Goal: Task Accomplishment & Management: Complete application form

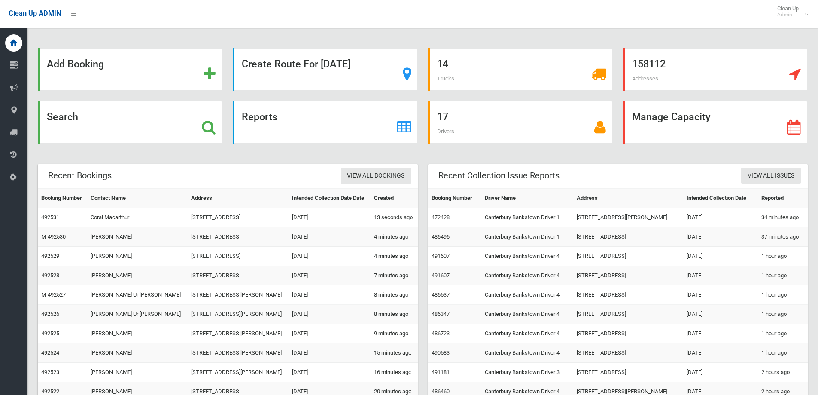
click at [69, 119] on strong "Search" at bounding box center [62, 117] width 31 height 12
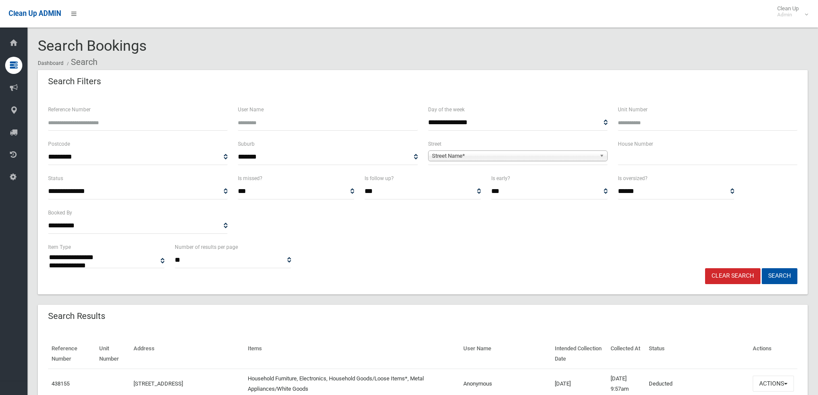
select select
click at [447, 162] on span "**********" at bounding box center [518, 157] width 180 height 16
drag, startPoint x: 449, startPoint y: 159, endPoint x: 456, endPoint y: 159, distance: 6.5
click at [449, 159] on span "Street Name*" at bounding box center [514, 156] width 164 height 10
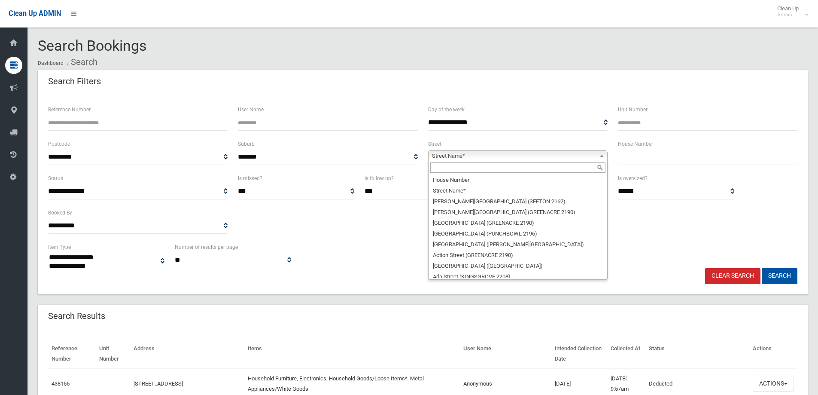
click at [447, 169] on input "text" at bounding box center [517, 167] width 175 height 10
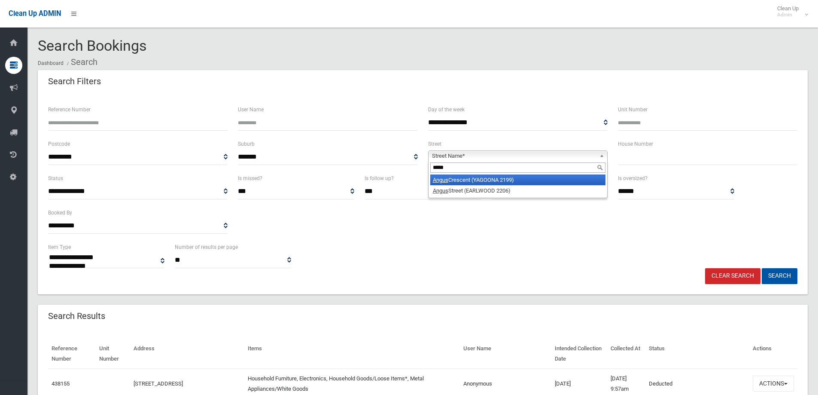
type input "*****"
click at [447, 178] on em "Angus" at bounding box center [440, 180] width 15 height 6
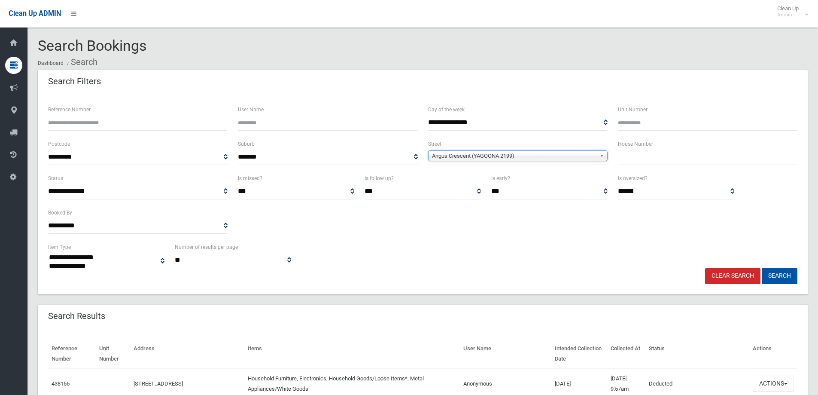
click at [693, 163] on input "text" at bounding box center [708, 157] width 180 height 16
type input "**"
click at [762, 268] on button "Search" at bounding box center [780, 276] width 36 height 16
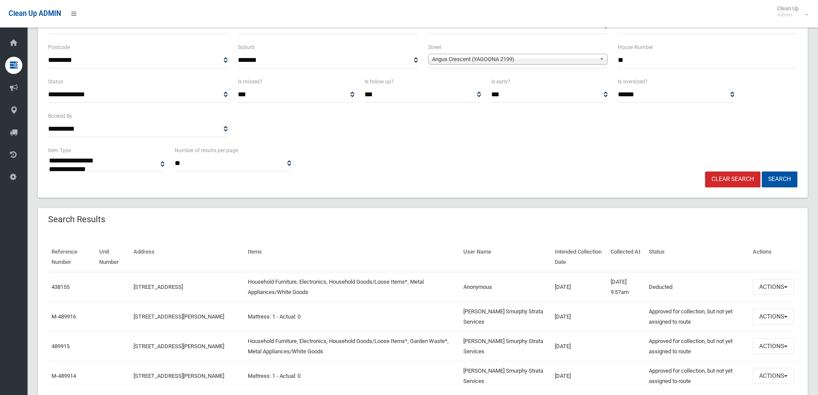
scroll to position [172, 0]
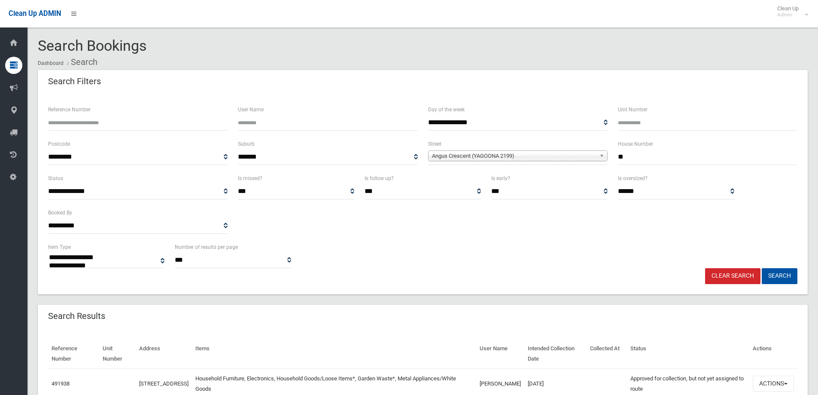
select select
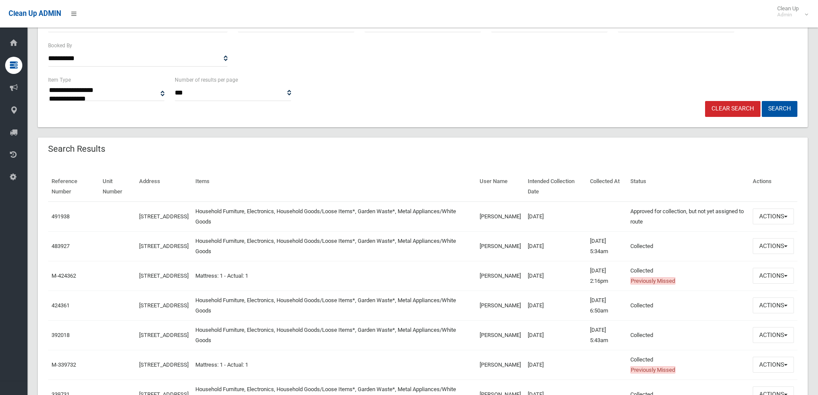
scroll to position [172, 0]
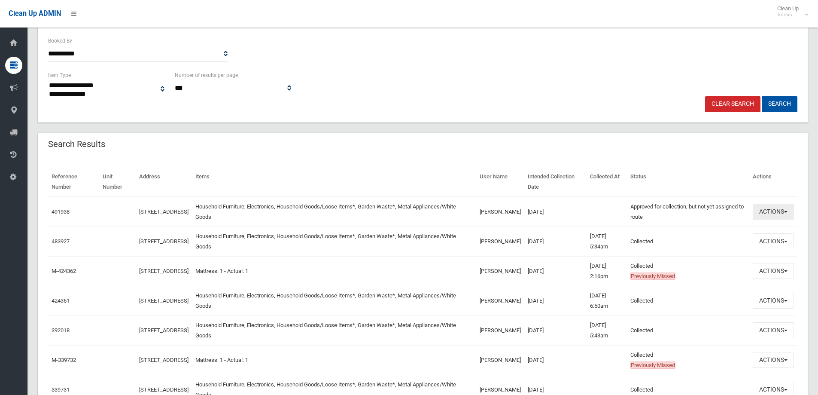
click at [765, 216] on button "Actions" at bounding box center [773, 212] width 41 height 16
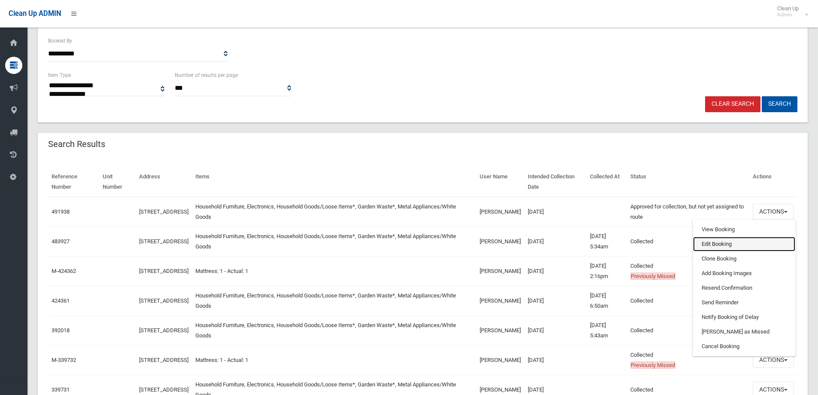
click at [738, 239] on link "Edit Booking" at bounding box center [744, 244] width 102 height 15
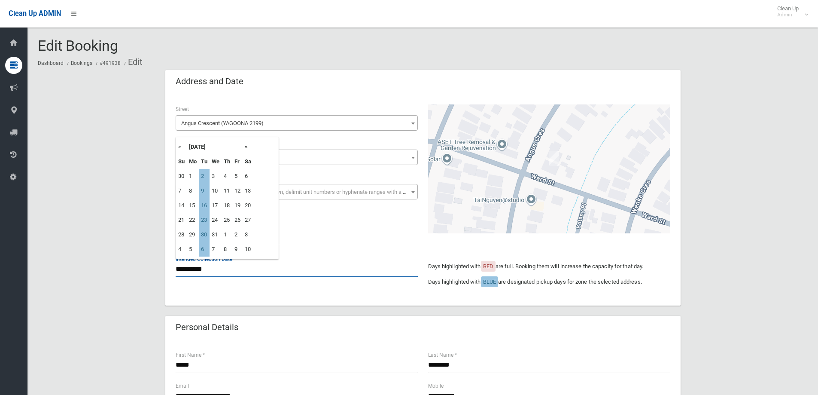
click at [225, 273] on input "**********" at bounding box center [297, 269] width 242 height 16
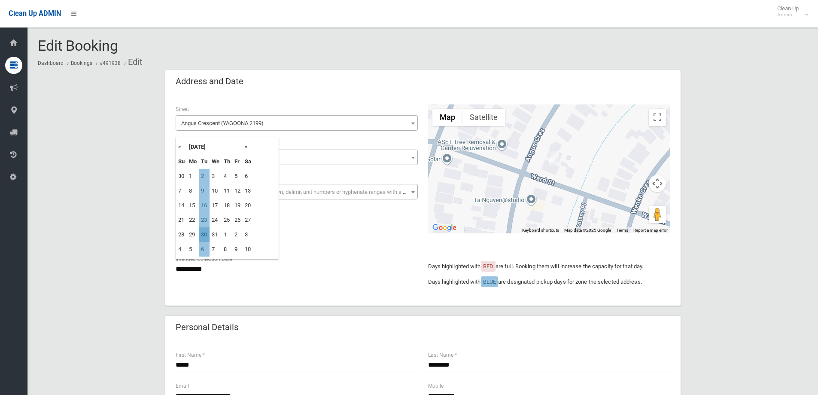
click at [207, 235] on td "30" at bounding box center [204, 234] width 11 height 15
type input "**********"
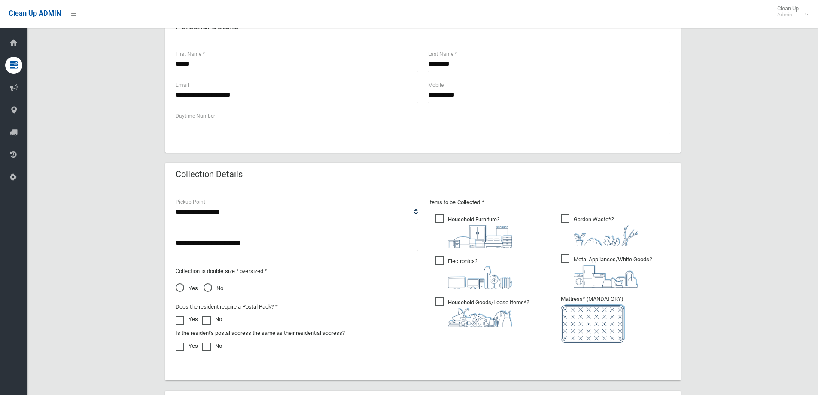
scroll to position [451, 0]
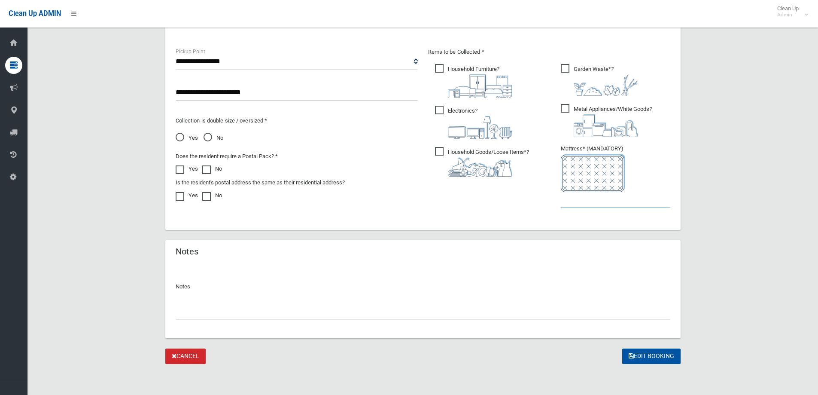
click at [599, 203] on input "text" at bounding box center [616, 200] width 110 height 16
type input "*"
click at [259, 312] on input "text" at bounding box center [423, 312] width 495 height 16
type input "**********"
drag, startPoint x: 636, startPoint y: 357, endPoint x: 330, endPoint y: 369, distance: 306.5
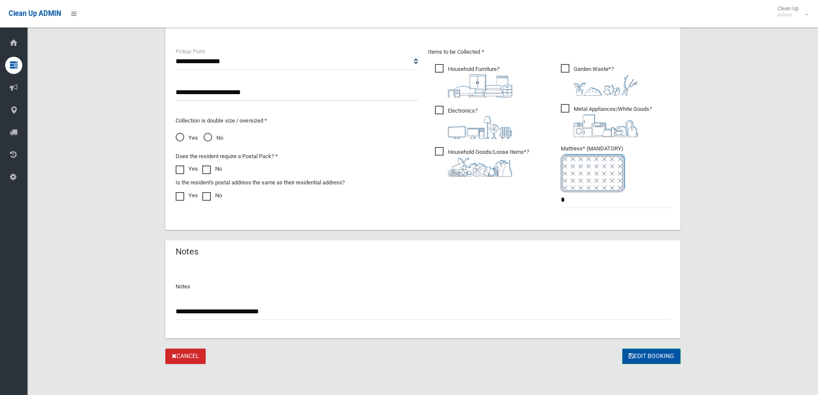
click at [636, 357] on button "Edit Booking" at bounding box center [651, 356] width 58 height 16
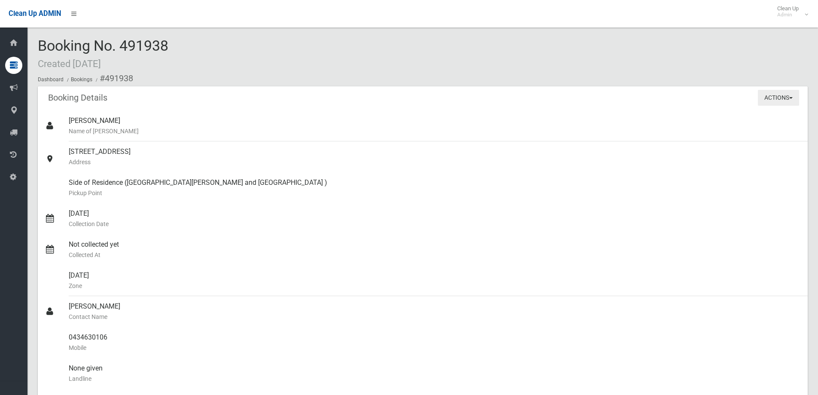
click at [771, 104] on button "Actions" at bounding box center [778, 98] width 41 height 16
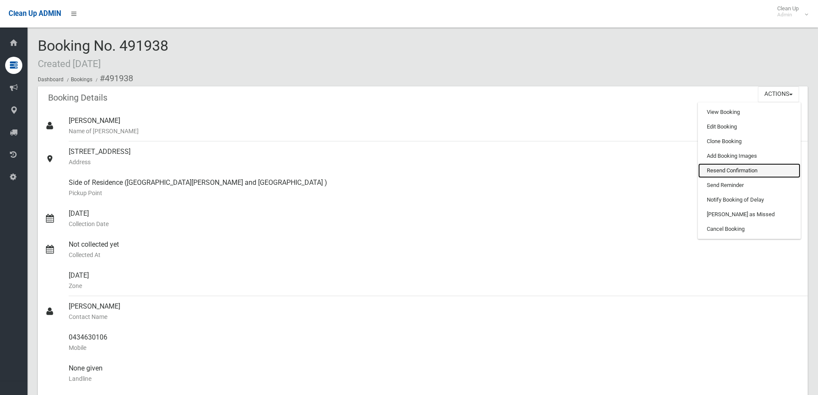
click at [747, 171] on link "Resend Confirmation" at bounding box center [749, 170] width 102 height 15
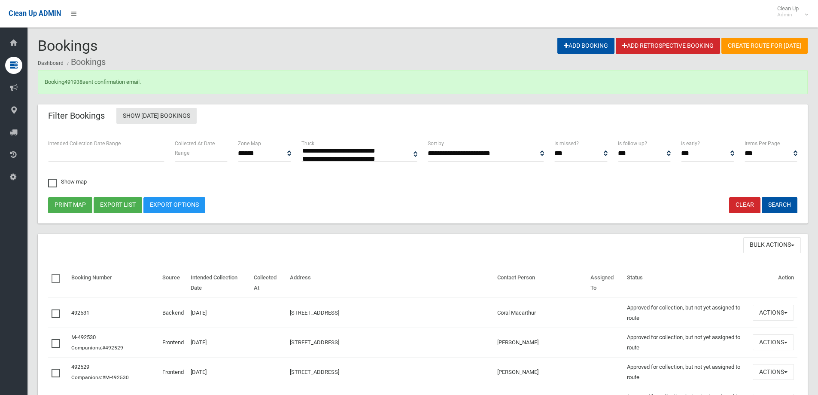
select select
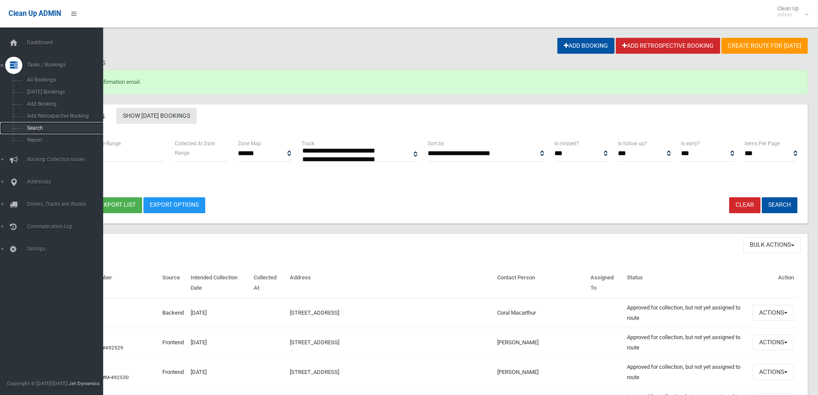
click at [55, 130] on span "Search" at bounding box center [63, 128] width 78 height 6
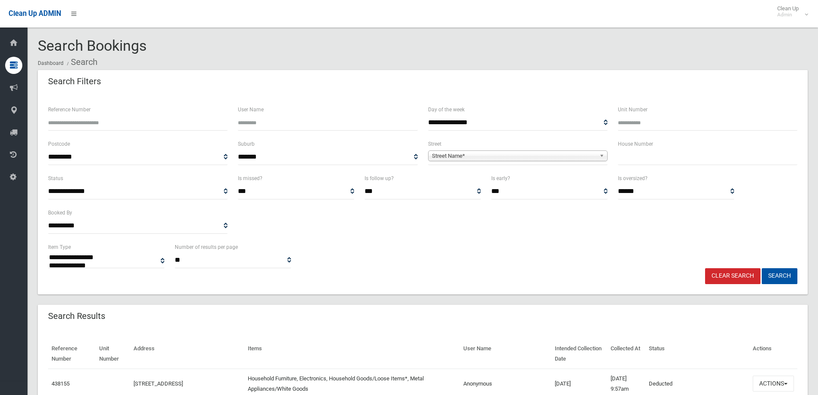
select select
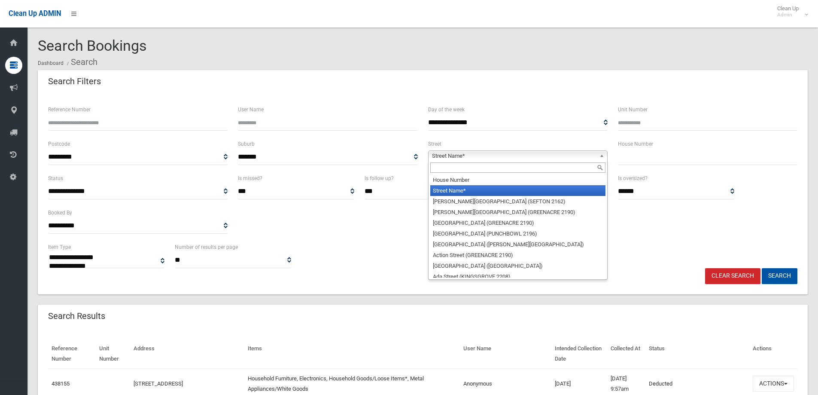
click at [476, 152] on span "Street Name*" at bounding box center [514, 156] width 164 height 10
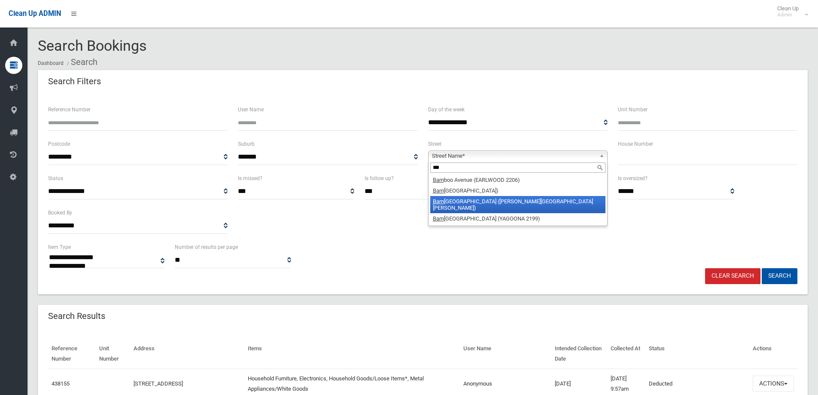
type input "***"
click at [483, 200] on li "Bam bridge Street (CHESTER HILL 2162)" at bounding box center [517, 204] width 175 height 17
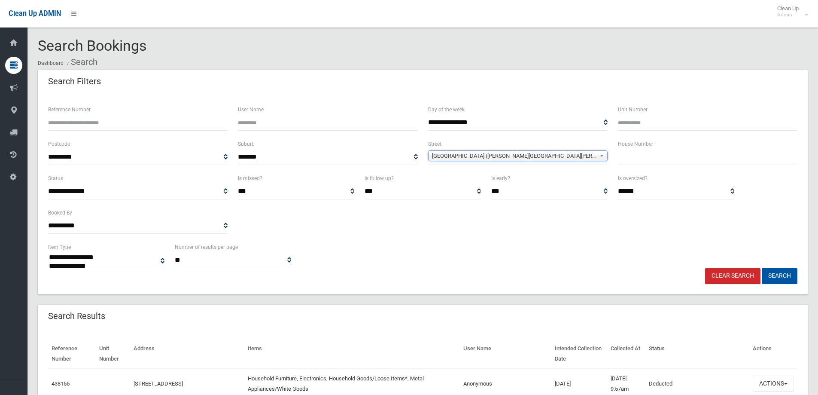
click at [628, 161] on input "text" at bounding box center [708, 157] width 180 height 16
type input "**"
click at [777, 280] on button "Search" at bounding box center [780, 276] width 36 height 16
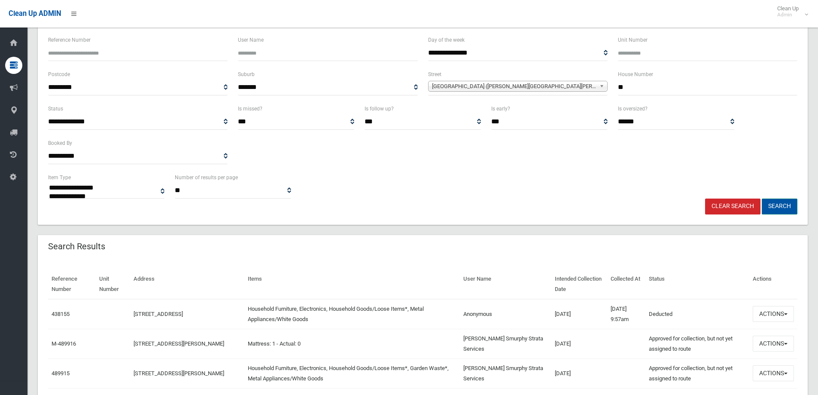
scroll to position [86, 0]
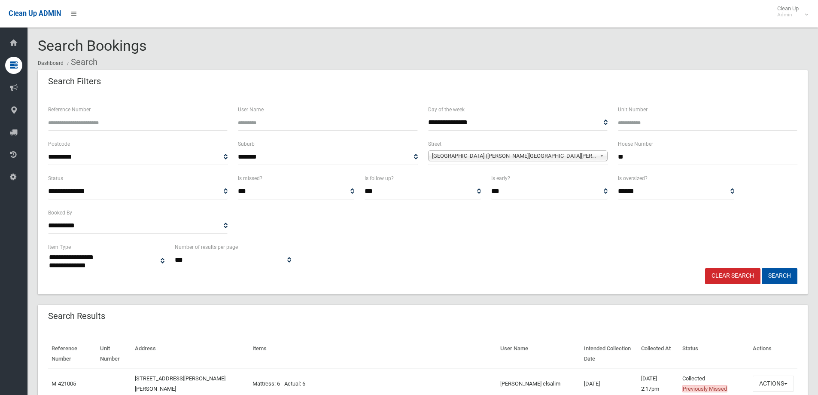
select select
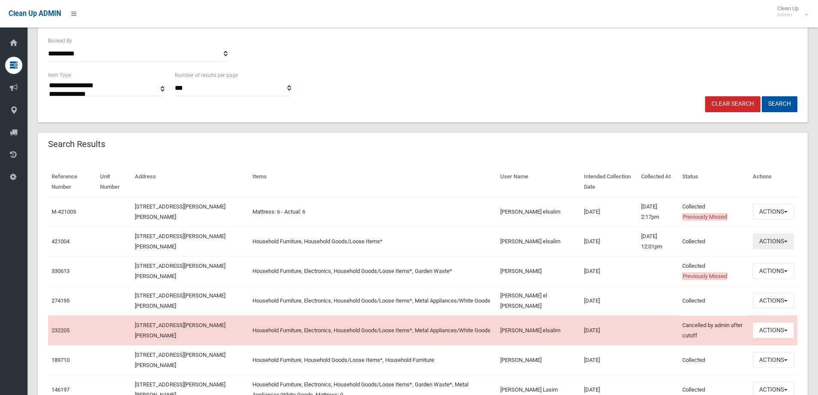
click at [774, 242] on button "Actions" at bounding box center [773, 241] width 41 height 16
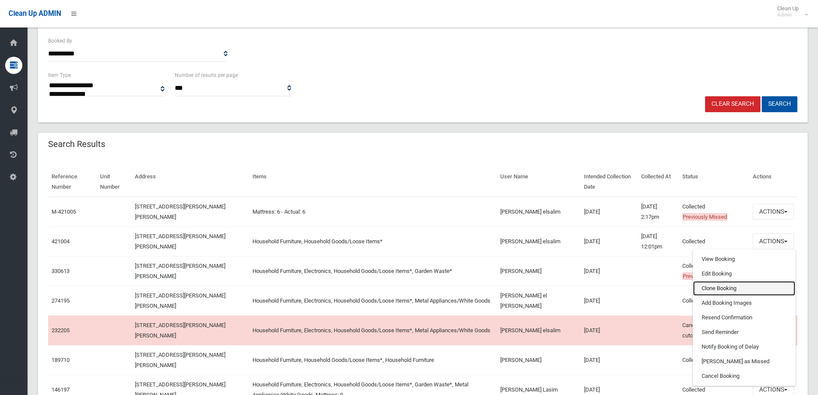
click at [741, 289] on link "Clone Booking" at bounding box center [744, 288] width 102 height 15
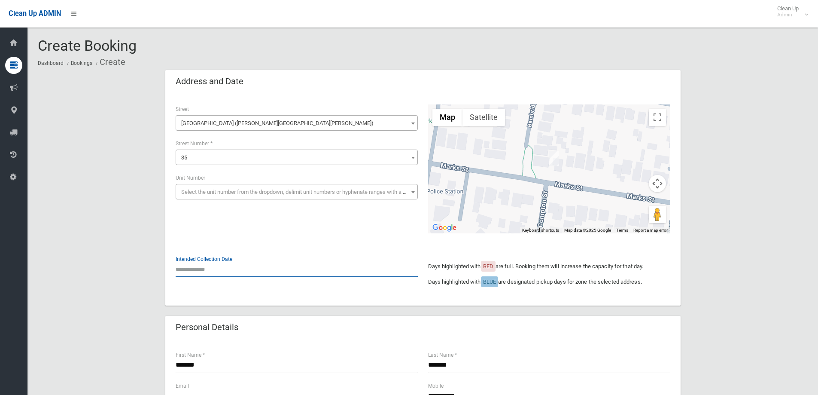
click at [221, 270] on input "text" at bounding box center [297, 269] width 242 height 16
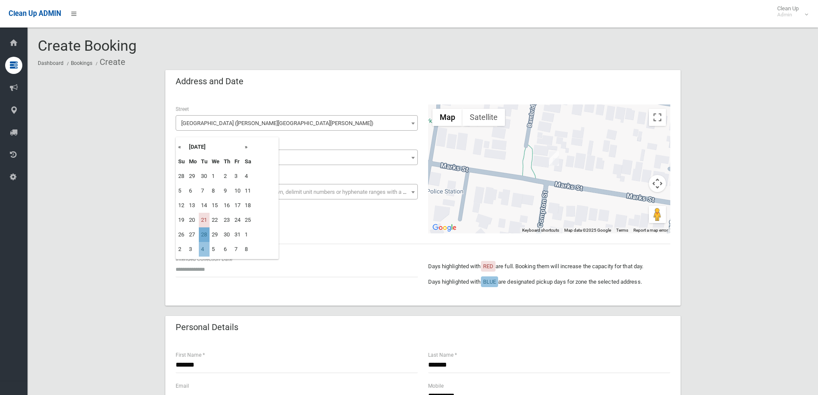
click at [201, 234] on td "28" at bounding box center [204, 234] width 11 height 15
type input "**********"
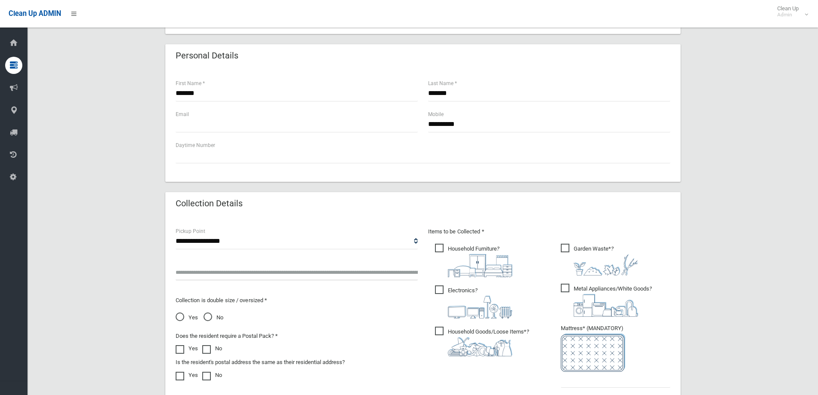
scroll to position [258, 0]
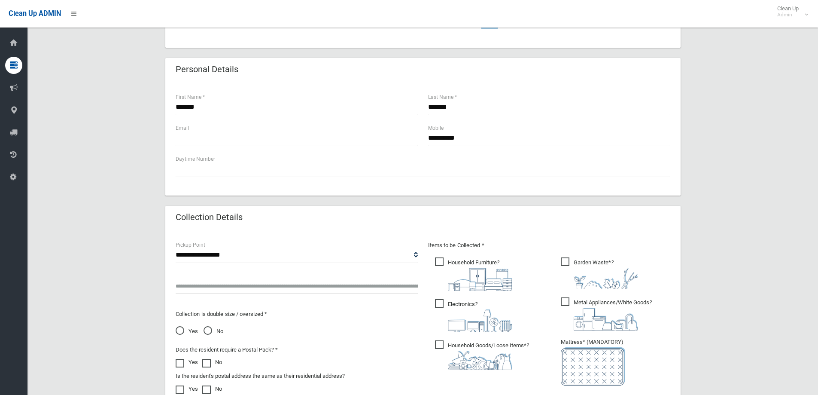
click at [475, 301] on span "Electronics ?" at bounding box center [473, 315] width 77 height 33
click at [580, 269] on img at bounding box center [606, 278] width 64 height 21
click at [606, 320] on img at bounding box center [606, 319] width 64 height 23
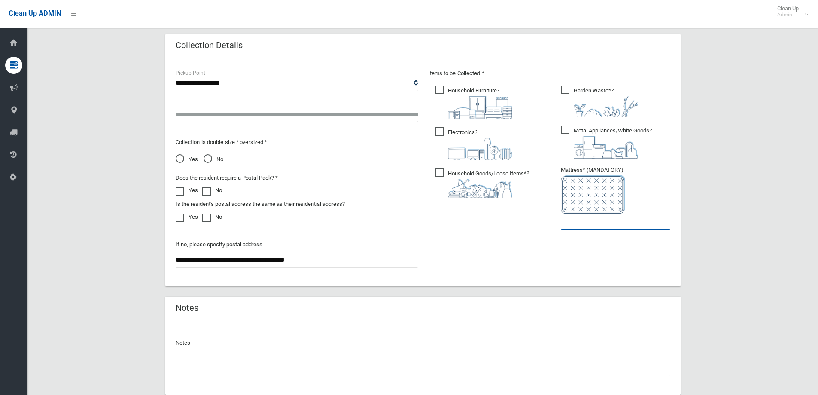
click at [570, 218] on input "text" at bounding box center [616, 221] width 110 height 16
click at [189, 157] on span "Yes" at bounding box center [187, 159] width 22 height 10
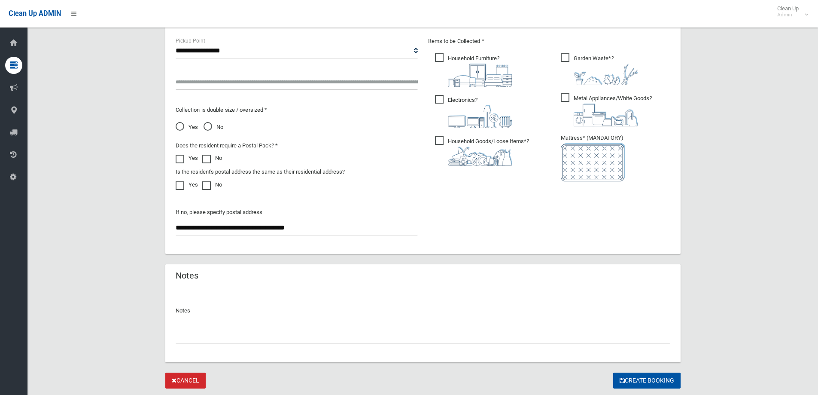
scroll to position [486, 0]
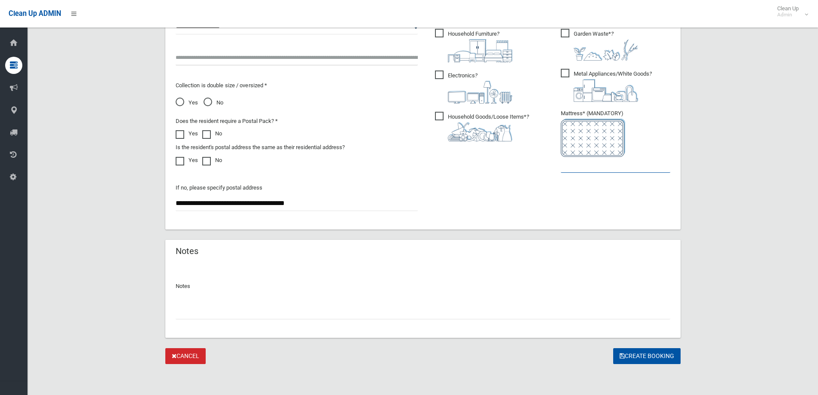
click at [567, 165] on input "text" at bounding box center [616, 165] width 110 height 16
type input "*"
drag, startPoint x: 635, startPoint y: 355, endPoint x: 552, endPoint y: 336, distance: 85.5
click at [635, 355] on button "Create Booking" at bounding box center [646, 356] width 67 height 16
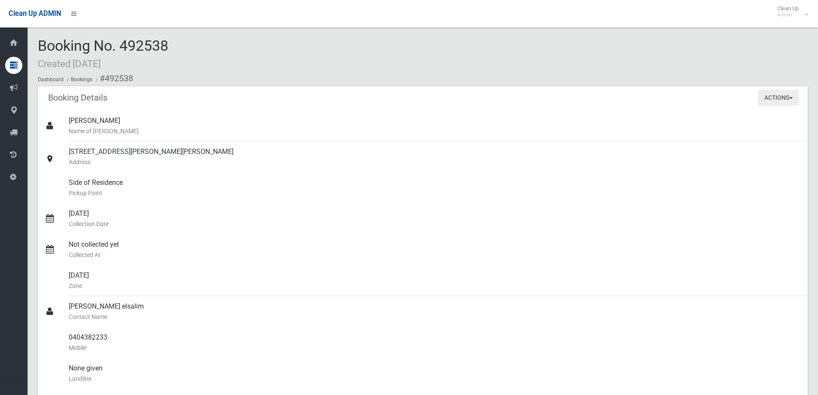
click at [778, 101] on button "Actions" at bounding box center [778, 98] width 41 height 16
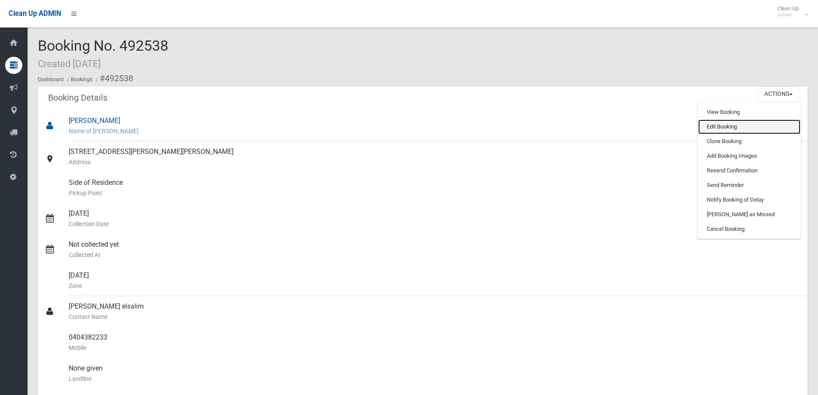
click at [725, 131] on link "Edit Booking" at bounding box center [749, 126] width 102 height 15
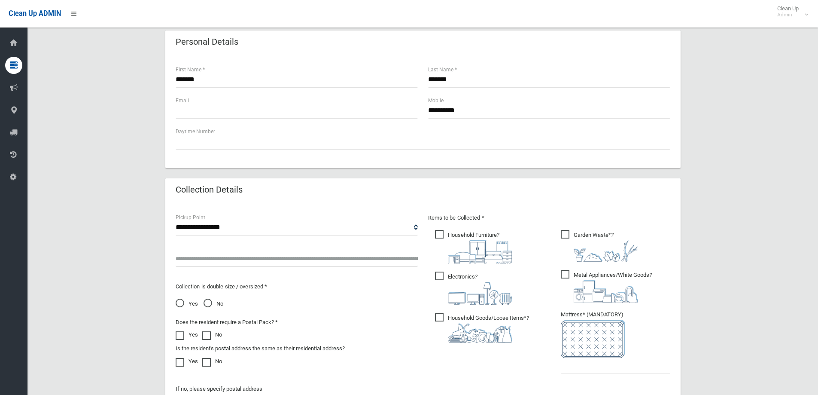
scroll to position [301, 0]
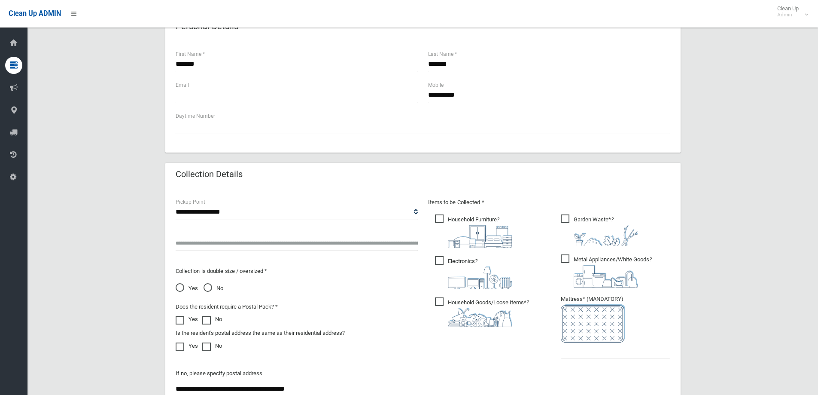
click at [195, 243] on input "text" at bounding box center [297, 243] width 242 height 16
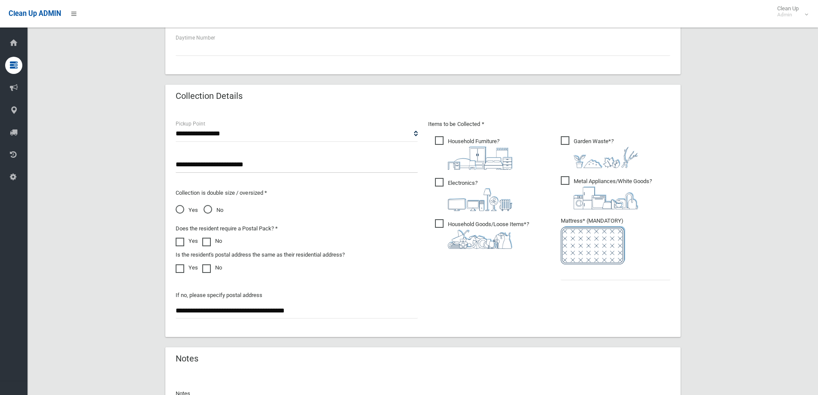
scroll to position [387, 0]
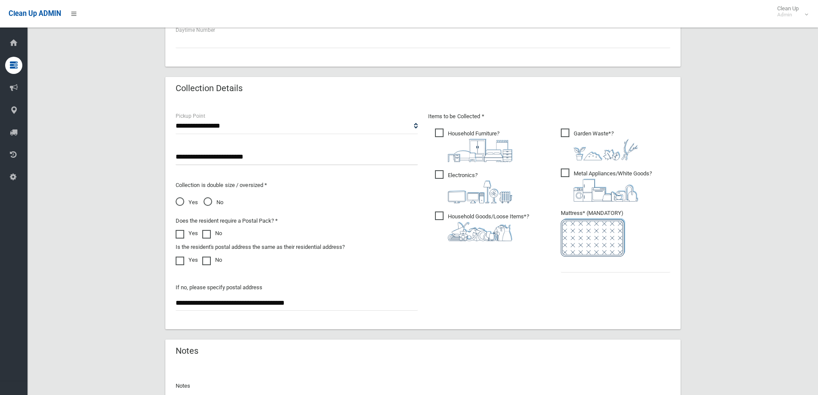
type input "**********"
click at [591, 260] on input "text" at bounding box center [616, 264] width 110 height 16
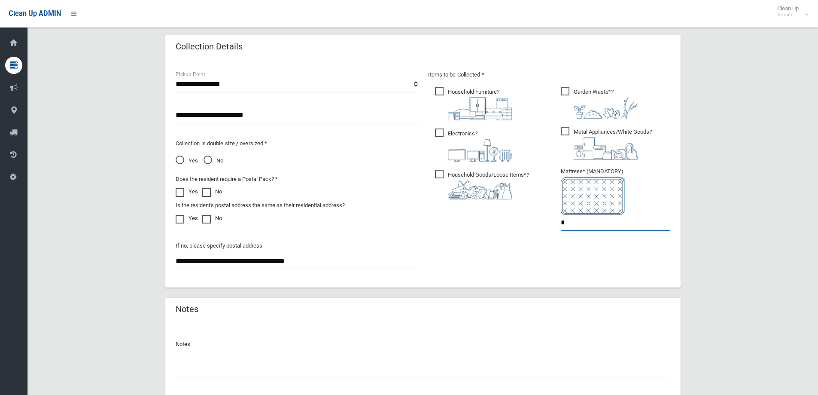
scroll to position [486, 0]
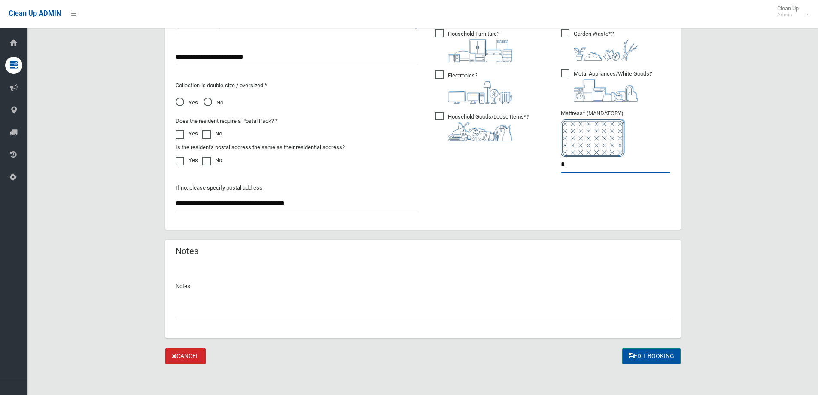
type input "*"
click at [637, 354] on button "Edit Booking" at bounding box center [651, 356] width 58 height 16
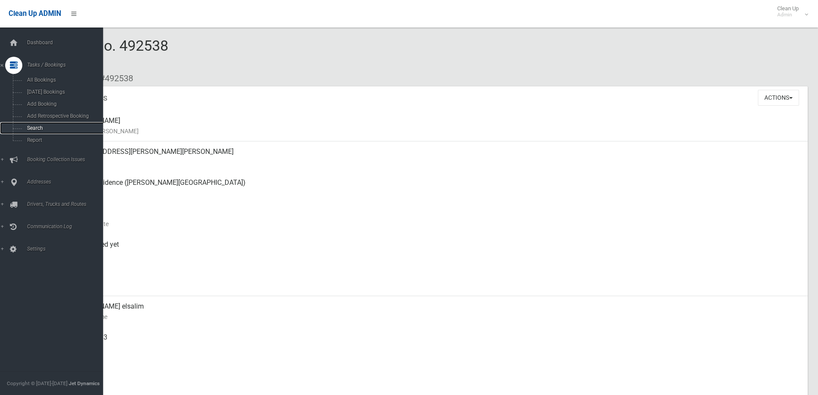
click at [35, 130] on span "Search" at bounding box center [63, 128] width 78 height 6
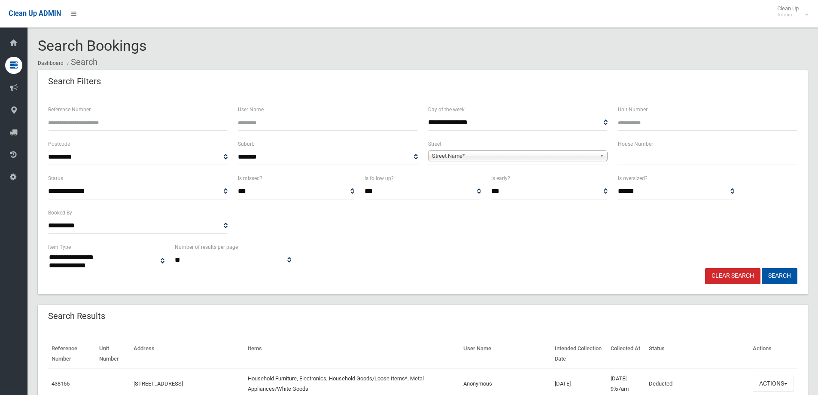
select select
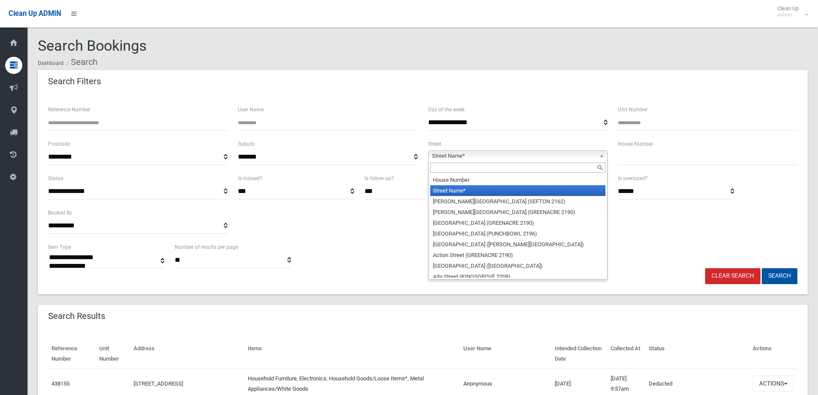
click at [452, 157] on span "Street Name*" at bounding box center [514, 156] width 164 height 10
click at [458, 168] on input "text" at bounding box center [517, 167] width 175 height 10
click at [459, 151] on span "Street Name*" at bounding box center [514, 156] width 164 height 10
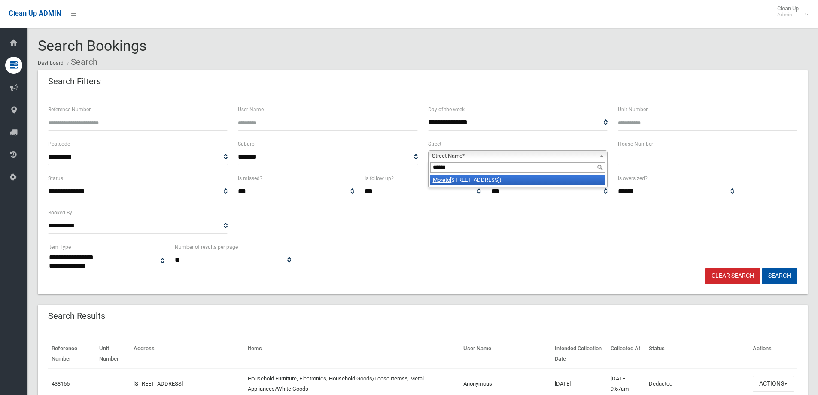
type input "******"
click at [478, 181] on li "Moreto n Street (LAKEMBA 2195)" at bounding box center [517, 179] width 175 height 11
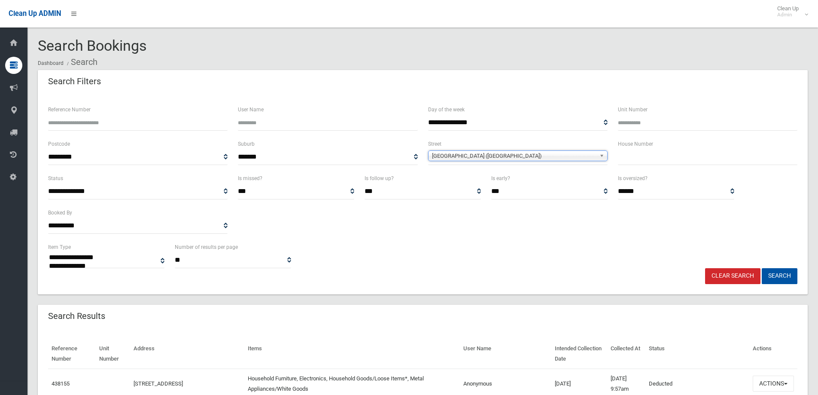
click at [654, 157] on input "text" at bounding box center [708, 157] width 180 height 16
type input "**"
click at [762, 268] on button "Search" at bounding box center [780, 276] width 36 height 16
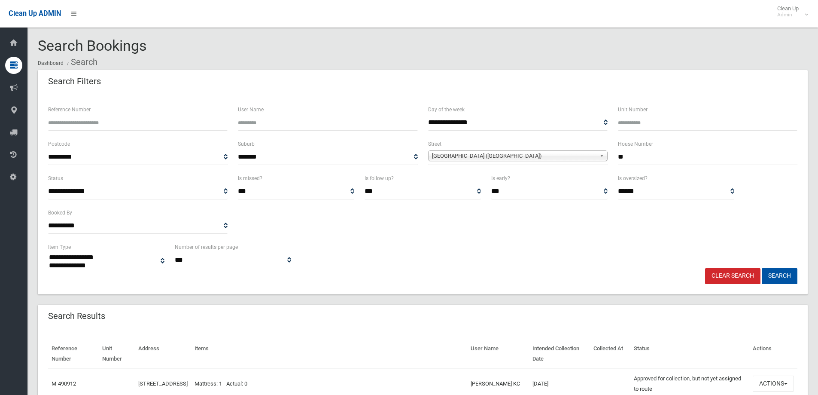
select select
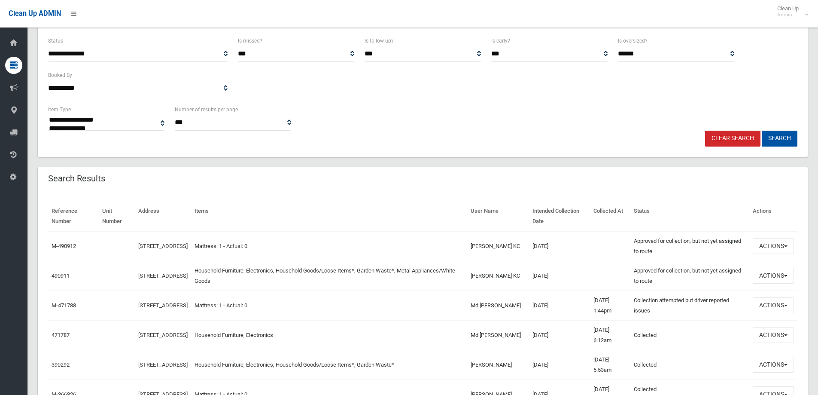
scroll to position [172, 0]
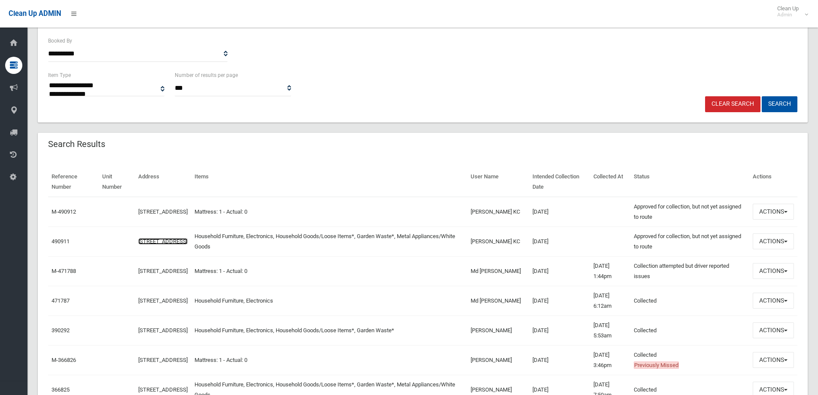
click at [146, 238] on link "74 Moreton Street, LAKEMBA NSW 2195" at bounding box center [162, 241] width 49 height 6
click at [774, 240] on button "Actions" at bounding box center [773, 241] width 41 height 16
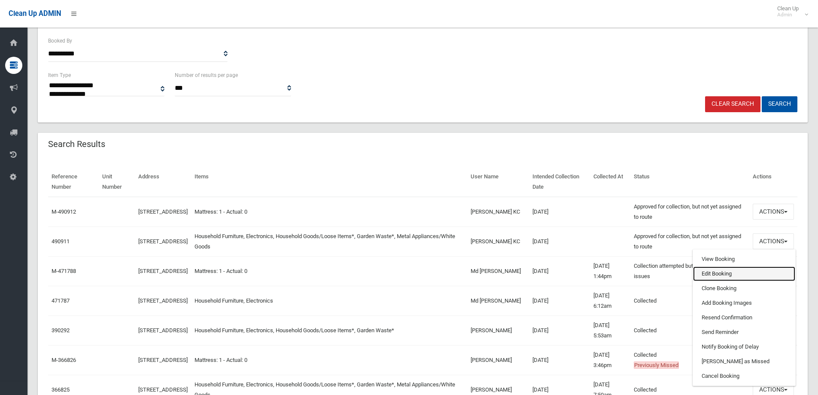
click at [699, 271] on link "Edit Booking" at bounding box center [744, 273] width 102 height 15
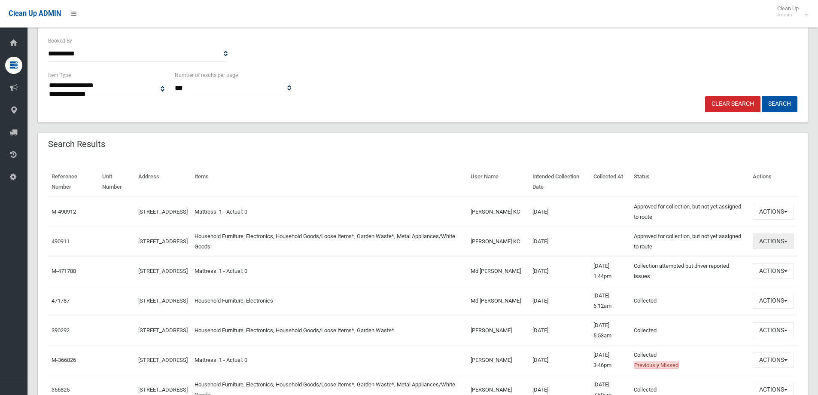
click at [763, 243] on button "Actions" at bounding box center [773, 241] width 41 height 16
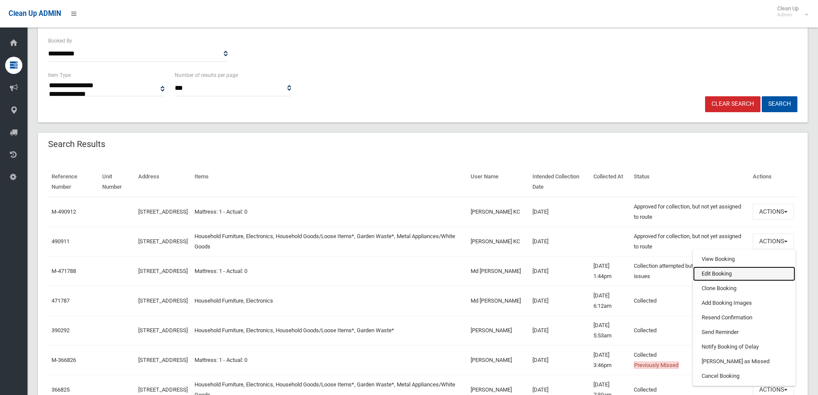
click at [711, 268] on link "Edit Booking" at bounding box center [744, 273] width 102 height 15
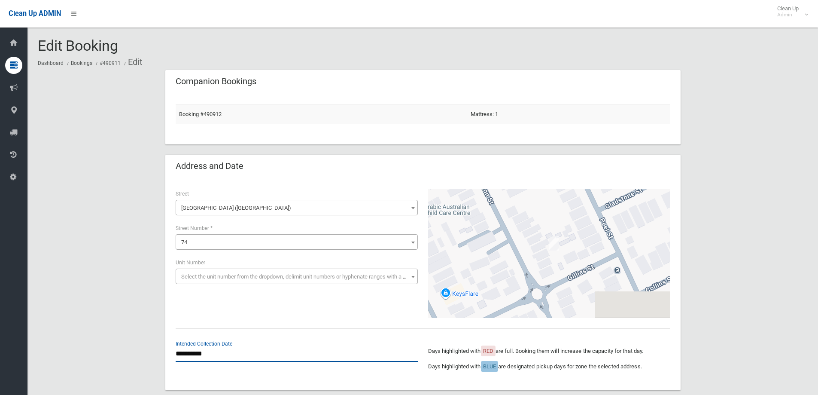
click at [215, 353] on input "**********" at bounding box center [297, 354] width 242 height 16
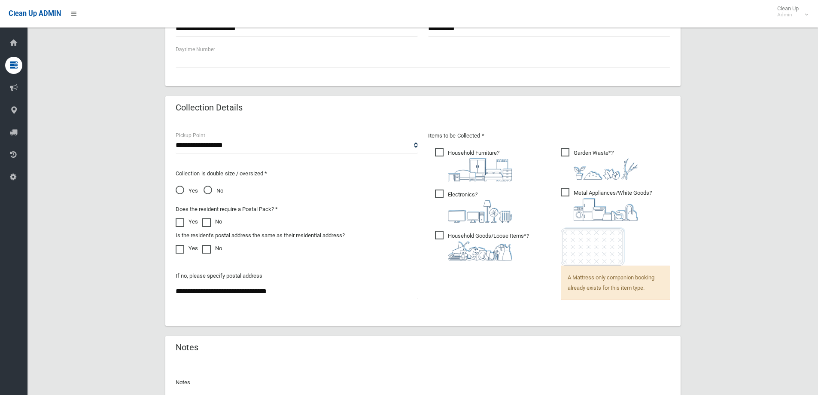
scroll to position [594, 0]
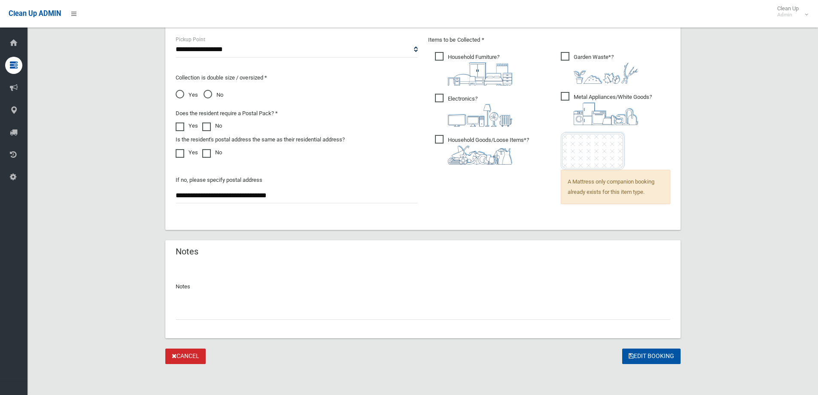
click at [220, 310] on input "text" at bounding box center [423, 312] width 495 height 16
type input "*"
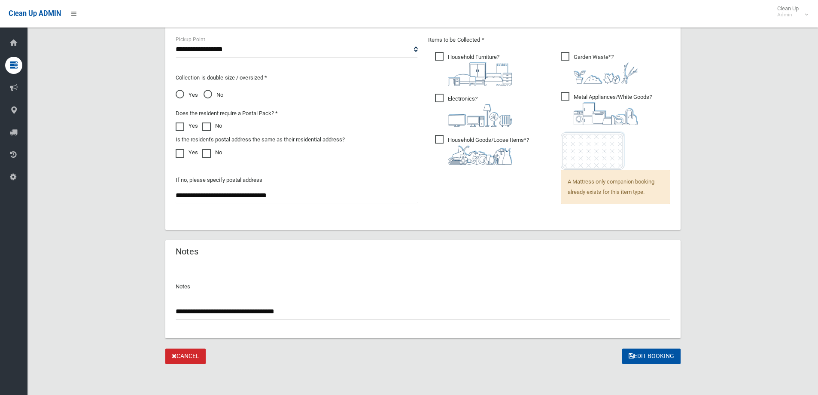
click at [336, 311] on input "**********" at bounding box center [423, 312] width 495 height 16
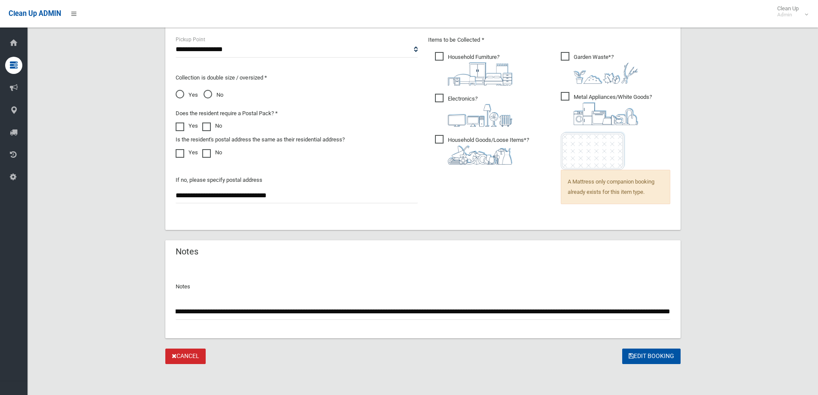
scroll to position [0, 0]
click at [570, 319] on input "**********" at bounding box center [423, 312] width 495 height 16
click at [670, 314] on input "**********" at bounding box center [423, 312] width 495 height 16
type input "**********"
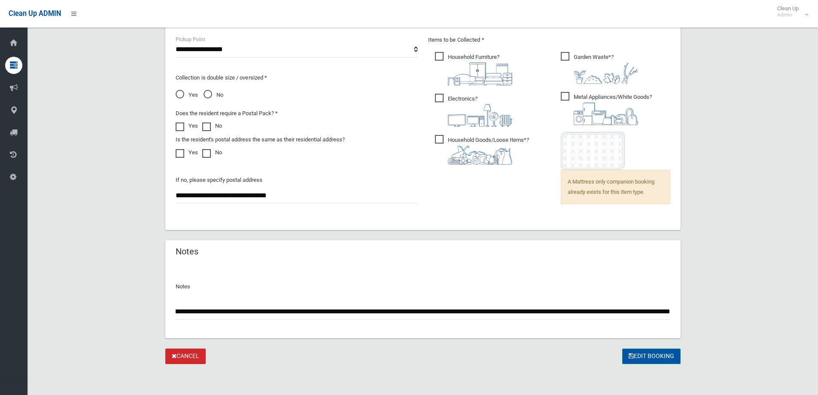
scroll to position [0, 0]
click at [643, 357] on button "Edit Booking" at bounding box center [651, 356] width 58 height 16
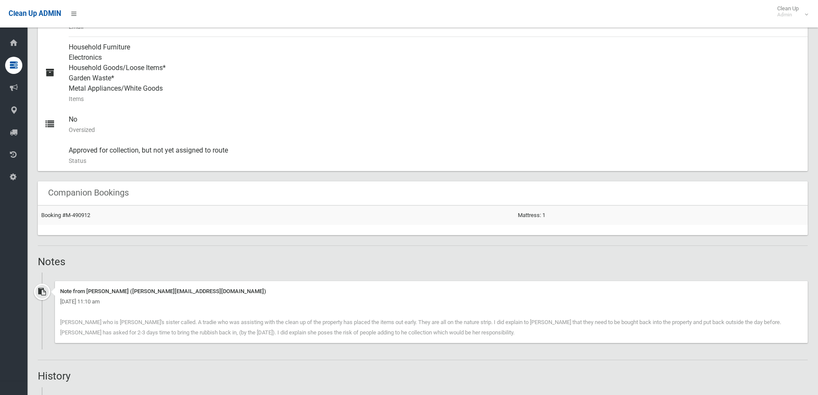
scroll to position [345, 0]
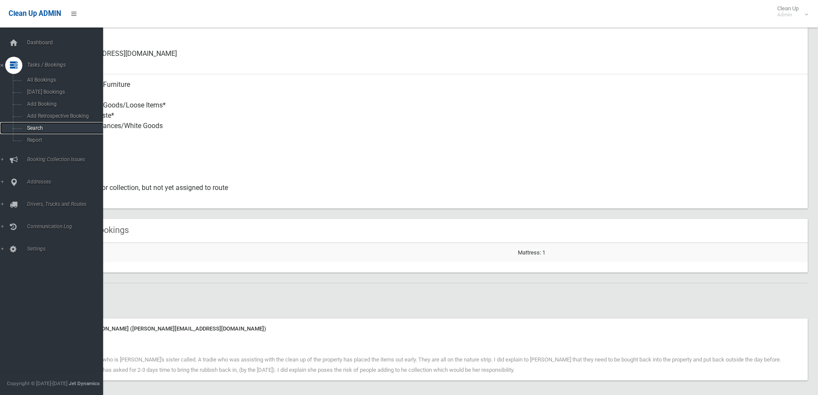
click at [49, 124] on link "Search" at bounding box center [55, 128] width 110 height 12
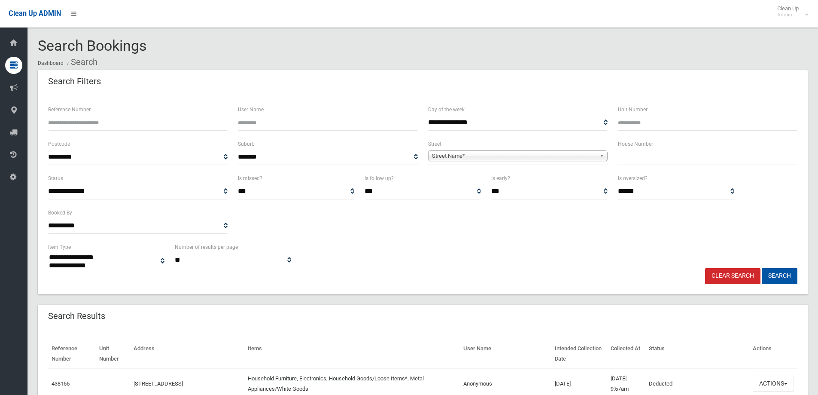
select select
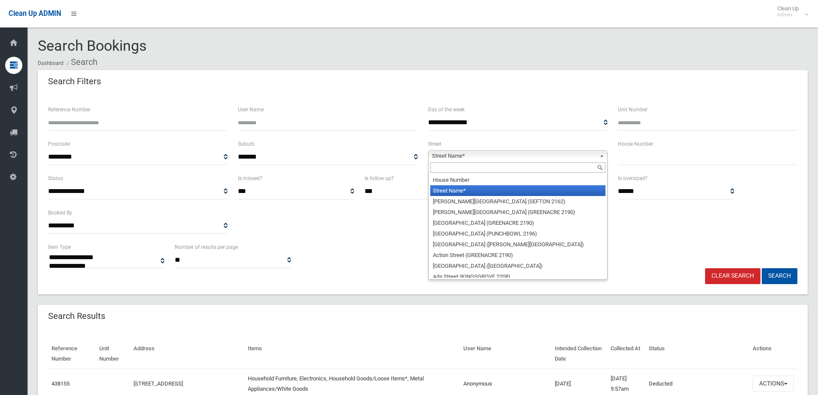
click at [483, 155] on span "Street Name*" at bounding box center [514, 156] width 164 height 10
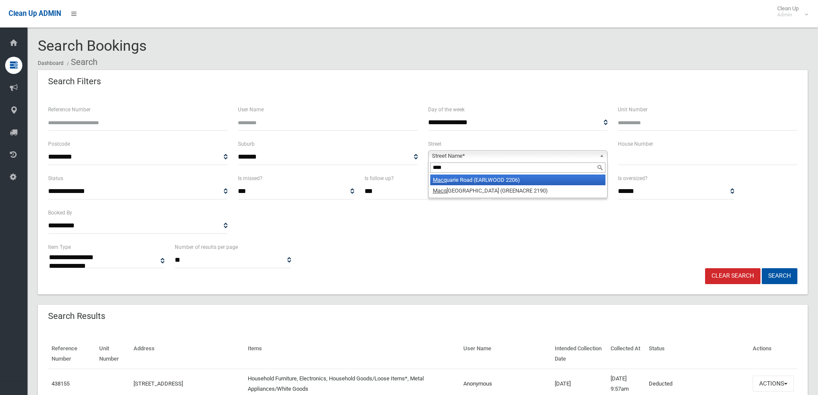
type input "****"
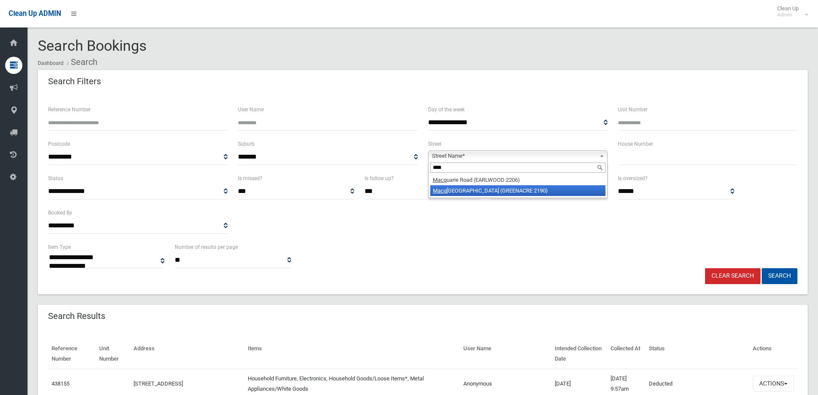
click at [510, 195] on li "Macq uarie Street (GREENACRE 2190)" at bounding box center [517, 190] width 175 height 11
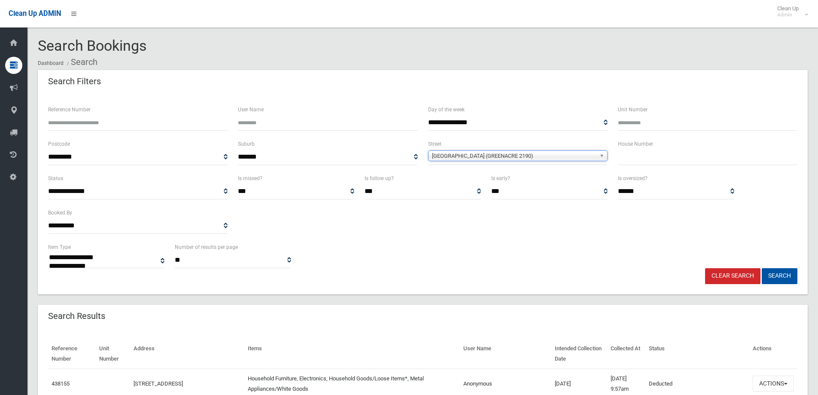
click at [625, 165] on div "House Number" at bounding box center [708, 156] width 190 height 34
drag, startPoint x: 630, startPoint y: 160, endPoint x: 626, endPoint y: 107, distance: 52.5
click at [630, 159] on input "text" at bounding box center [708, 157] width 180 height 16
type input "***"
click at [780, 279] on button "Search" at bounding box center [780, 276] width 36 height 16
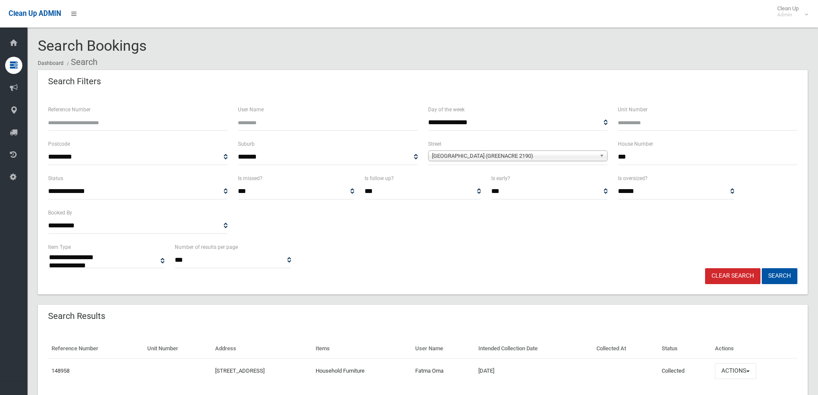
select select
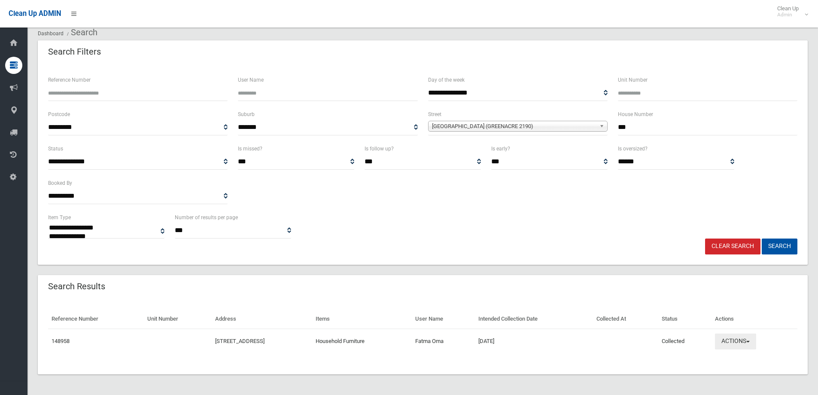
click at [742, 346] on button "Actions" at bounding box center [735, 341] width 41 height 16
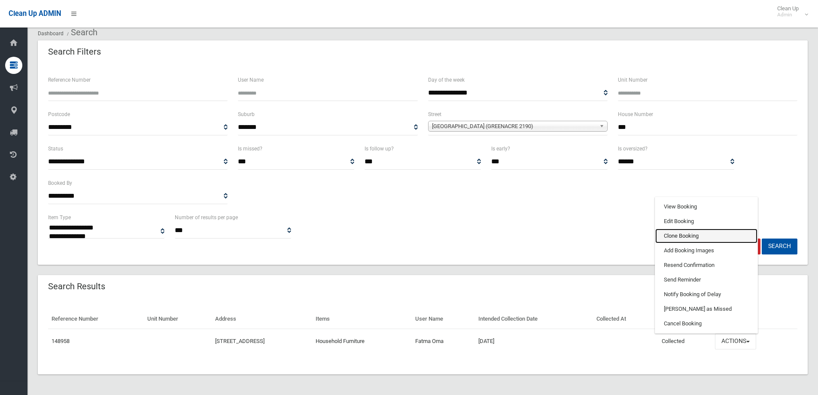
click at [688, 236] on link "Clone Booking" at bounding box center [707, 236] width 102 height 15
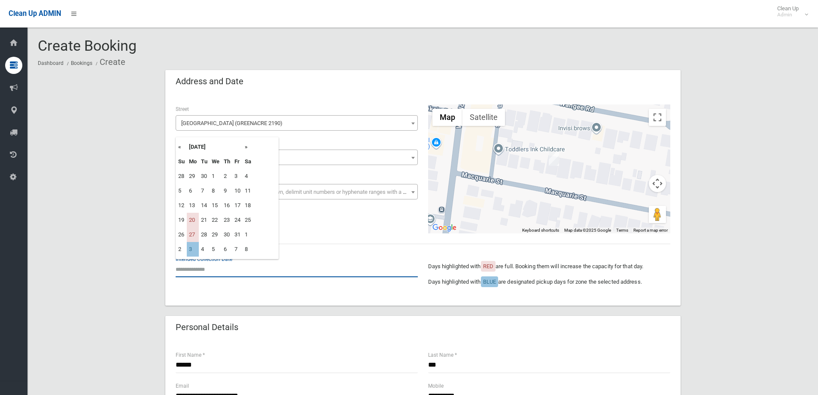
click at [218, 273] on input "text" at bounding box center [297, 269] width 242 height 16
click at [191, 250] on td "3" at bounding box center [193, 249] width 12 height 15
type input "**********"
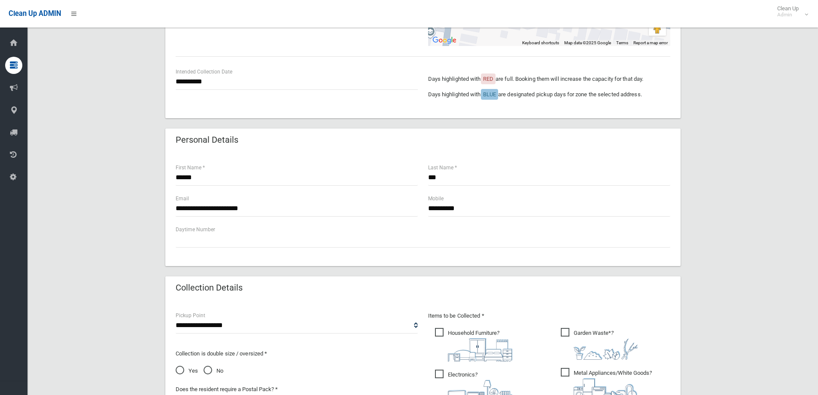
scroll to position [215, 0]
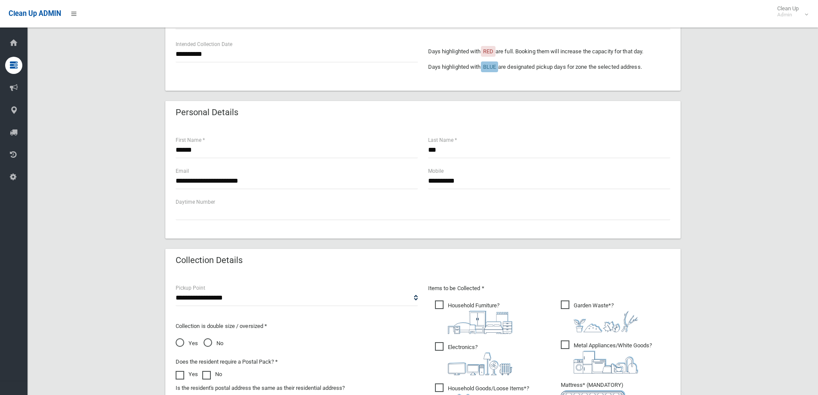
click at [603, 308] on span "Garden Waste* ?" at bounding box center [599, 316] width 77 height 32
click at [493, 345] on span "Electronics ?" at bounding box center [473, 358] width 77 height 33
click at [604, 348] on span "Metal Appliances/White Goods ?" at bounding box center [606, 356] width 91 height 33
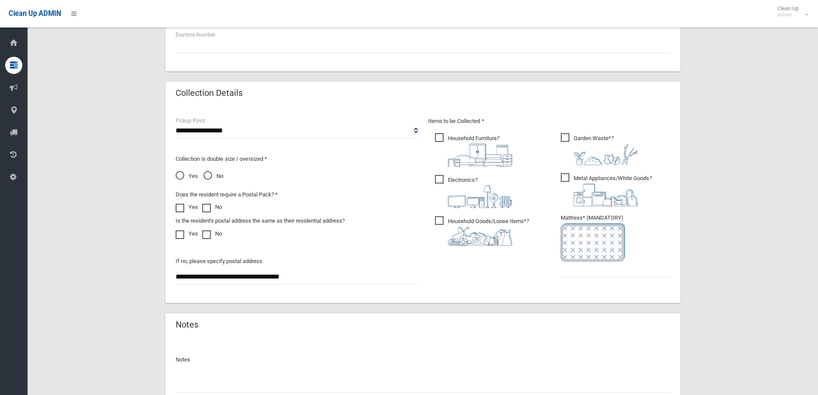
scroll to position [387, 0]
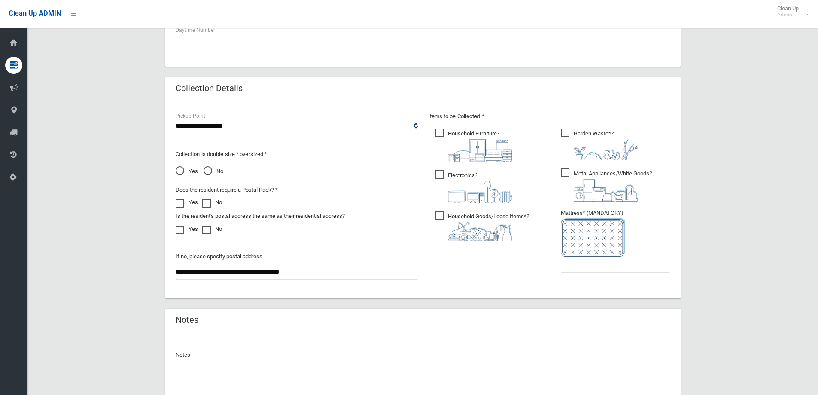
click at [474, 198] on img at bounding box center [480, 191] width 64 height 23
click at [476, 202] on img at bounding box center [480, 191] width 64 height 23
click at [482, 224] on img at bounding box center [480, 231] width 64 height 19
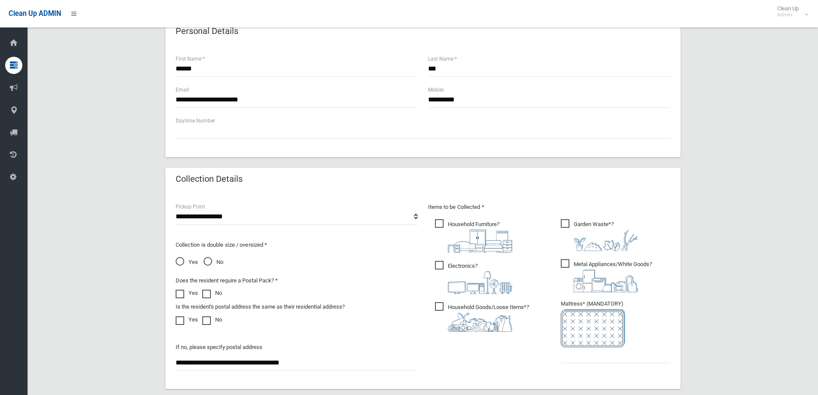
scroll to position [455, 0]
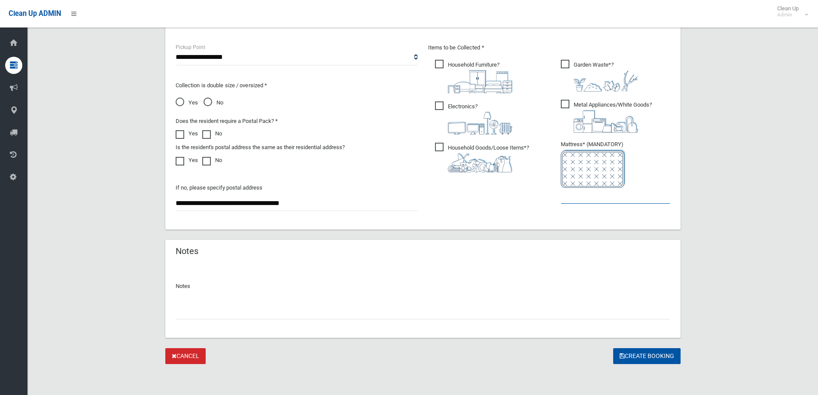
click at [579, 195] on input "text" at bounding box center [616, 196] width 110 height 16
type input "*"
click at [638, 355] on button "Create Booking" at bounding box center [646, 356] width 67 height 16
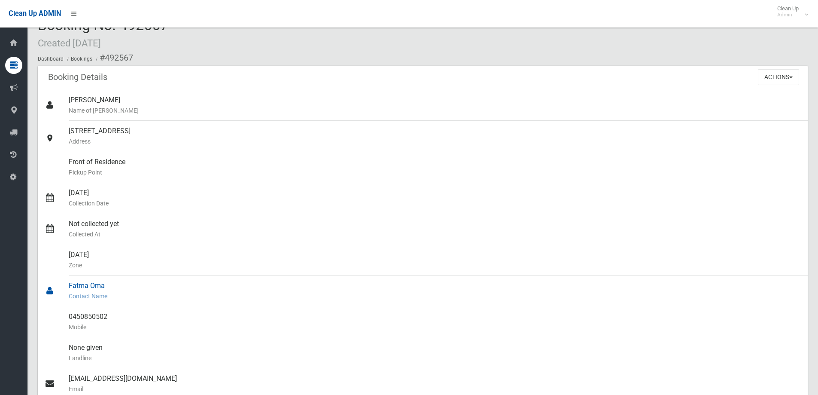
scroll to position [64, 0]
